Goal: Information Seeking & Learning: Learn about a topic

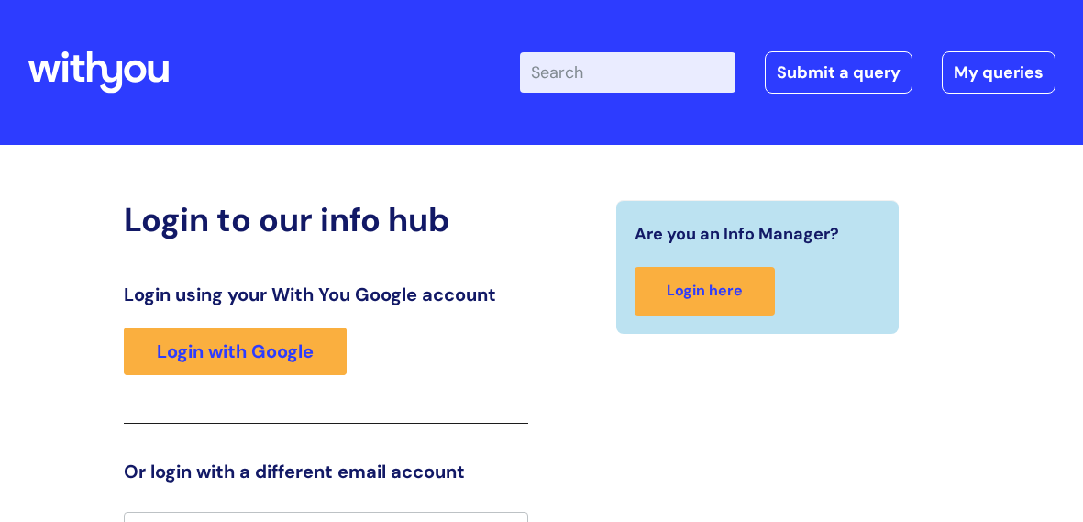
scroll to position [30, 0]
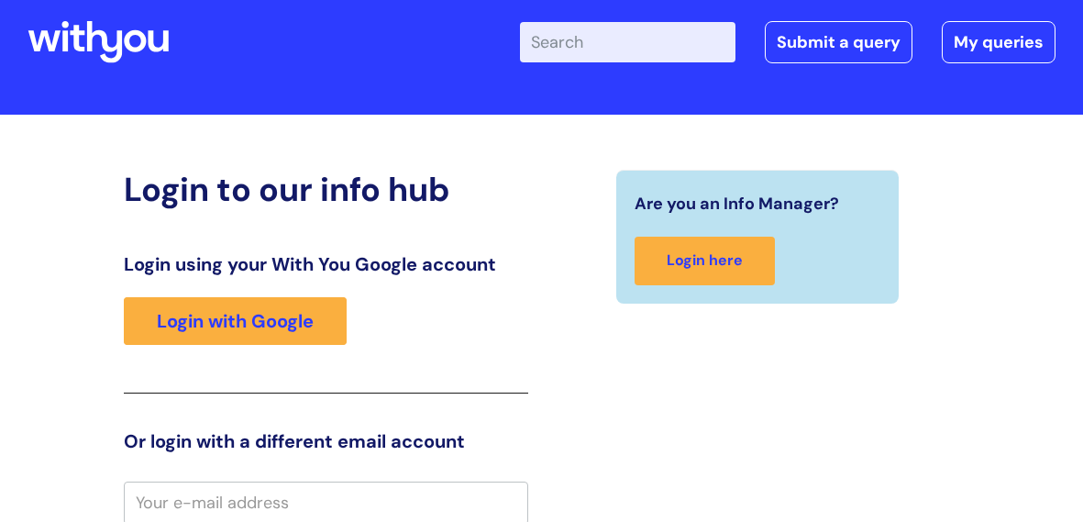
click at [563, 38] on input "Enter your search term here..." at bounding box center [627, 42] width 215 height 40
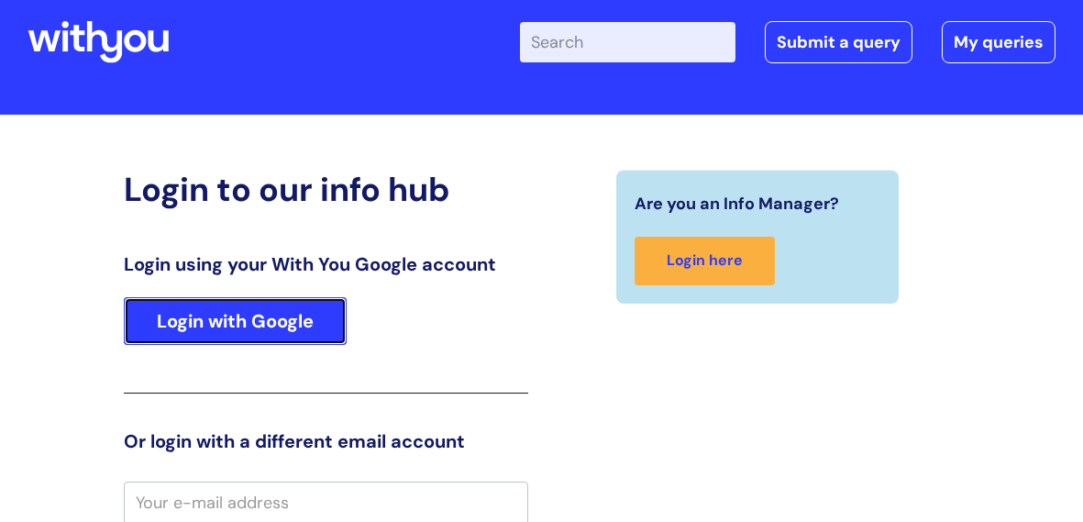
click at [310, 314] on link "Login with Google" at bounding box center [235, 321] width 223 height 48
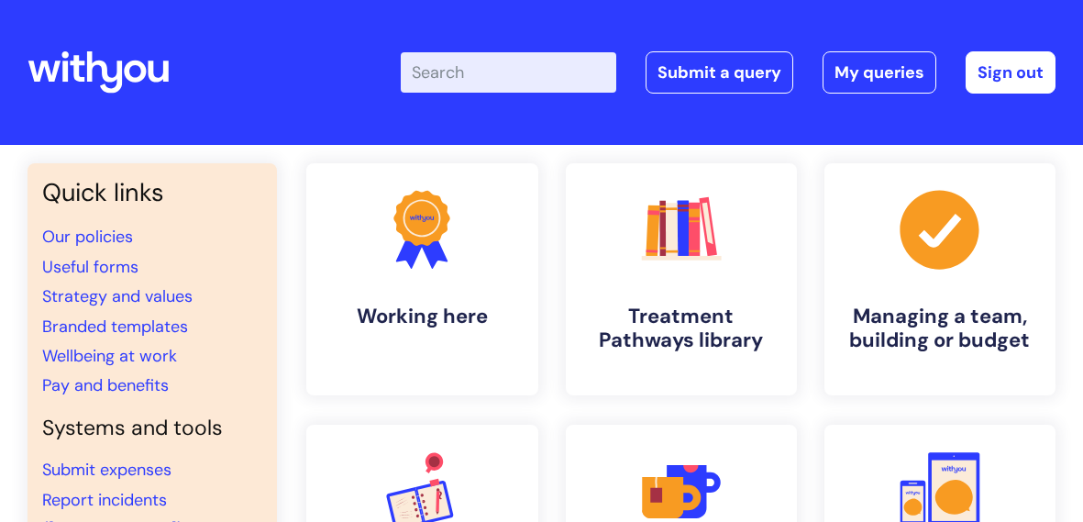
click at [485, 80] on input "Enter your search term here..." at bounding box center [508, 72] width 215 height 40
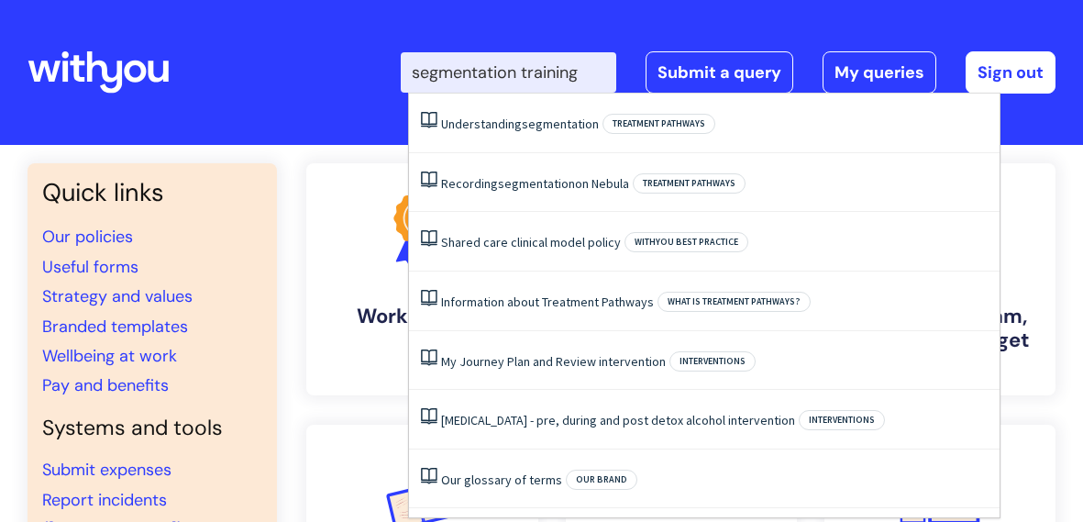
type input "segmentation training"
click button "Search" at bounding box center [0, 0] width 0 height 0
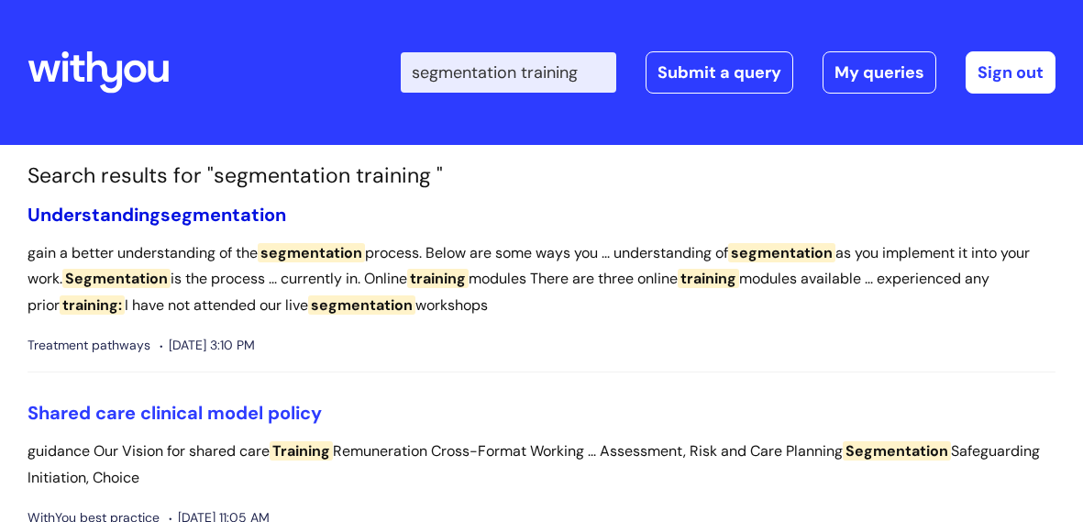
click at [195, 203] on span "segmentation" at bounding box center [223, 215] width 126 height 24
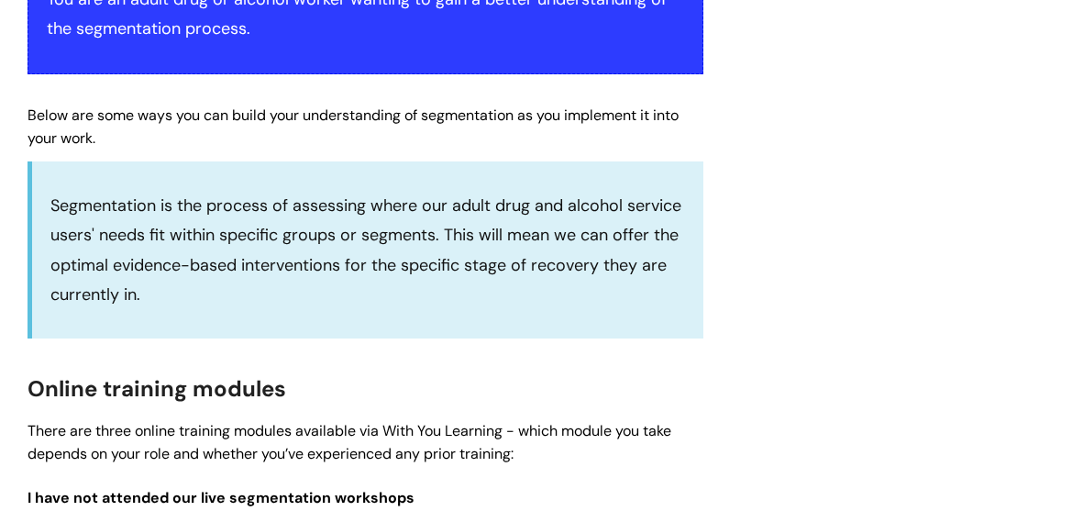
scroll to position [706, 0]
